Goal: Information Seeking & Learning: Learn about a topic

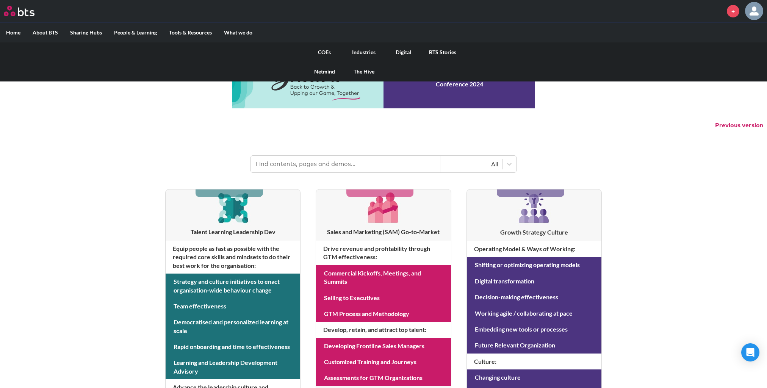
click at [323, 58] on link "COEs" at bounding box center [324, 52] width 39 height 20
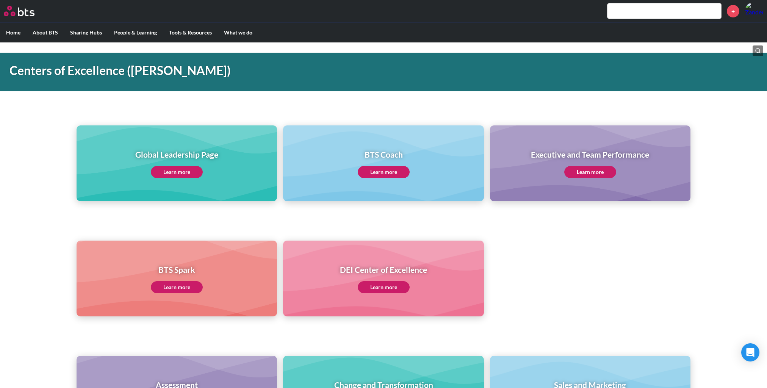
scroll to position [22, 0]
click at [535, 154] on h1 "Executive and Team Performance" at bounding box center [590, 154] width 118 height 11
click at [581, 175] on link "Learn more" at bounding box center [590, 172] width 52 height 12
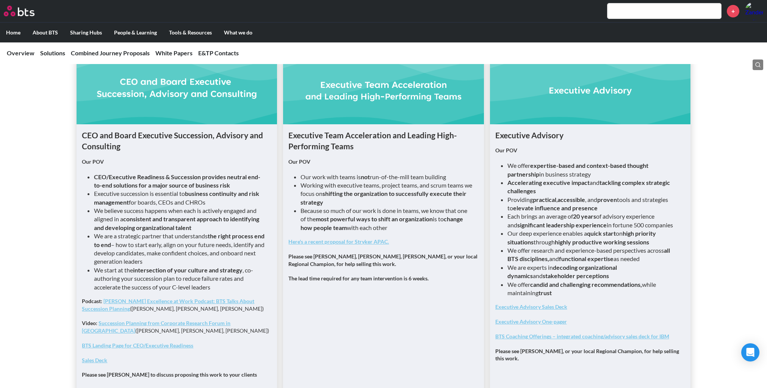
scroll to position [552, 0]
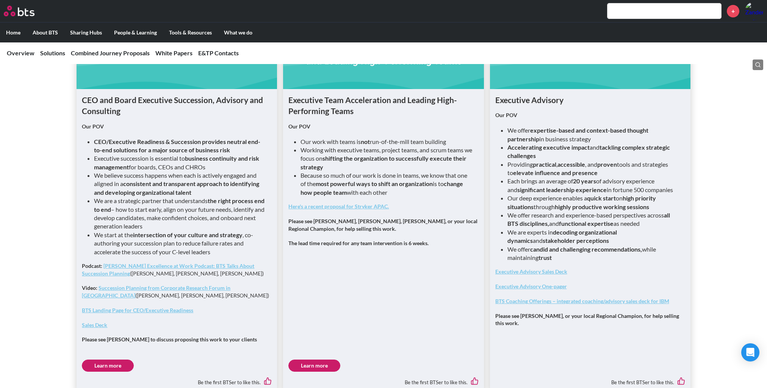
click at [326, 360] on link "Learn more" at bounding box center [315, 366] width 52 height 12
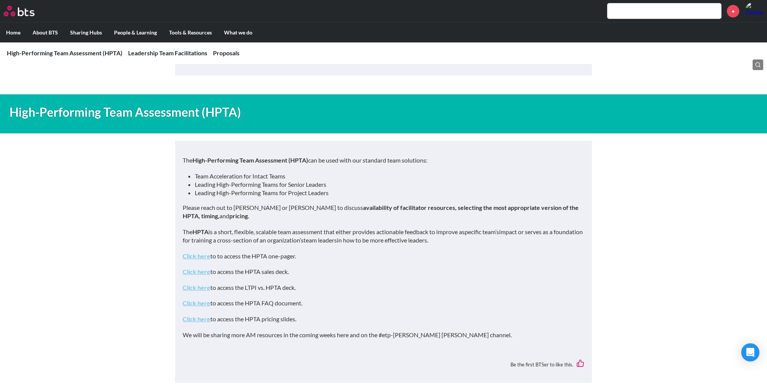
scroll to position [334, 0]
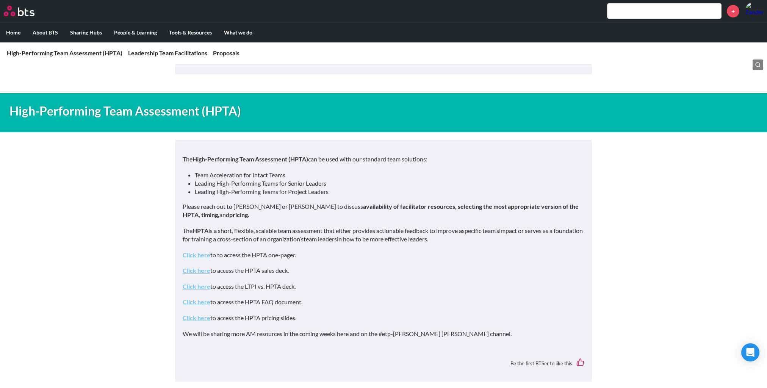
click at [194, 283] on link "Click here" at bounding box center [197, 286] width 28 height 7
